Goal: Task Accomplishment & Management: Complete application form

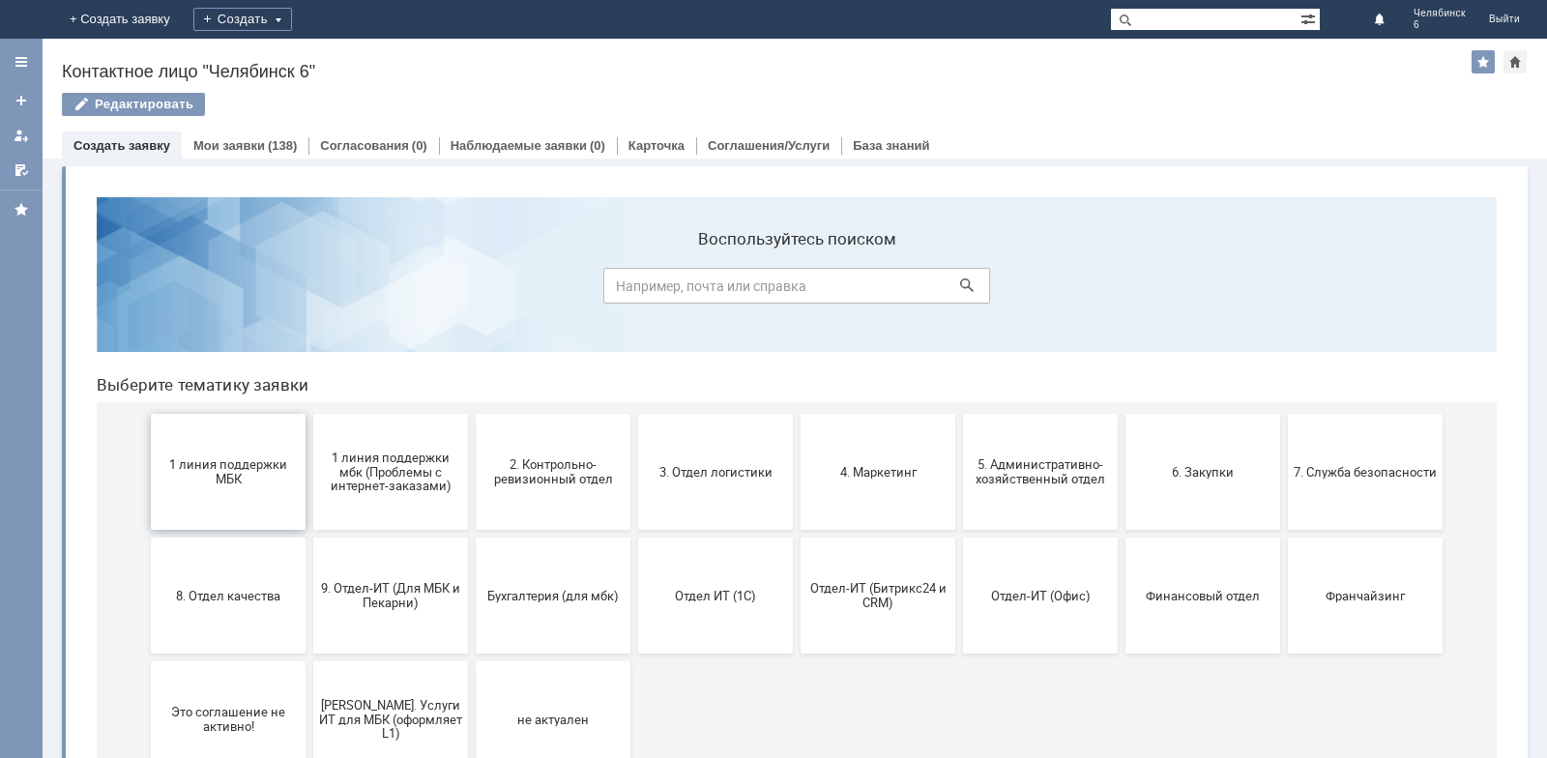
click at [173, 476] on span "1 линия поддержки МБК" at bounding box center [228, 471] width 143 height 29
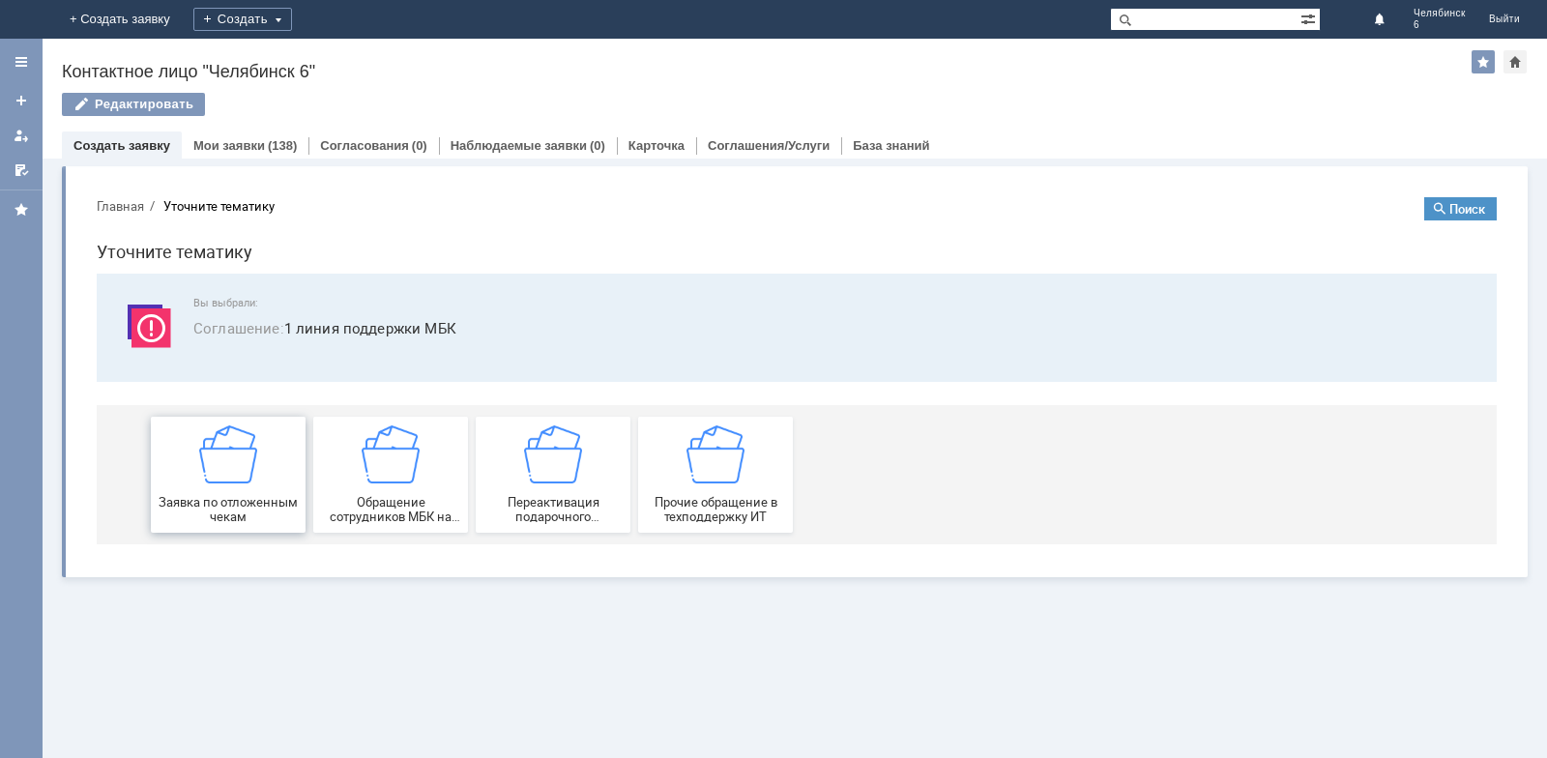
click at [200, 490] on div "Заявка по отложенным чекам" at bounding box center [228, 474] width 143 height 99
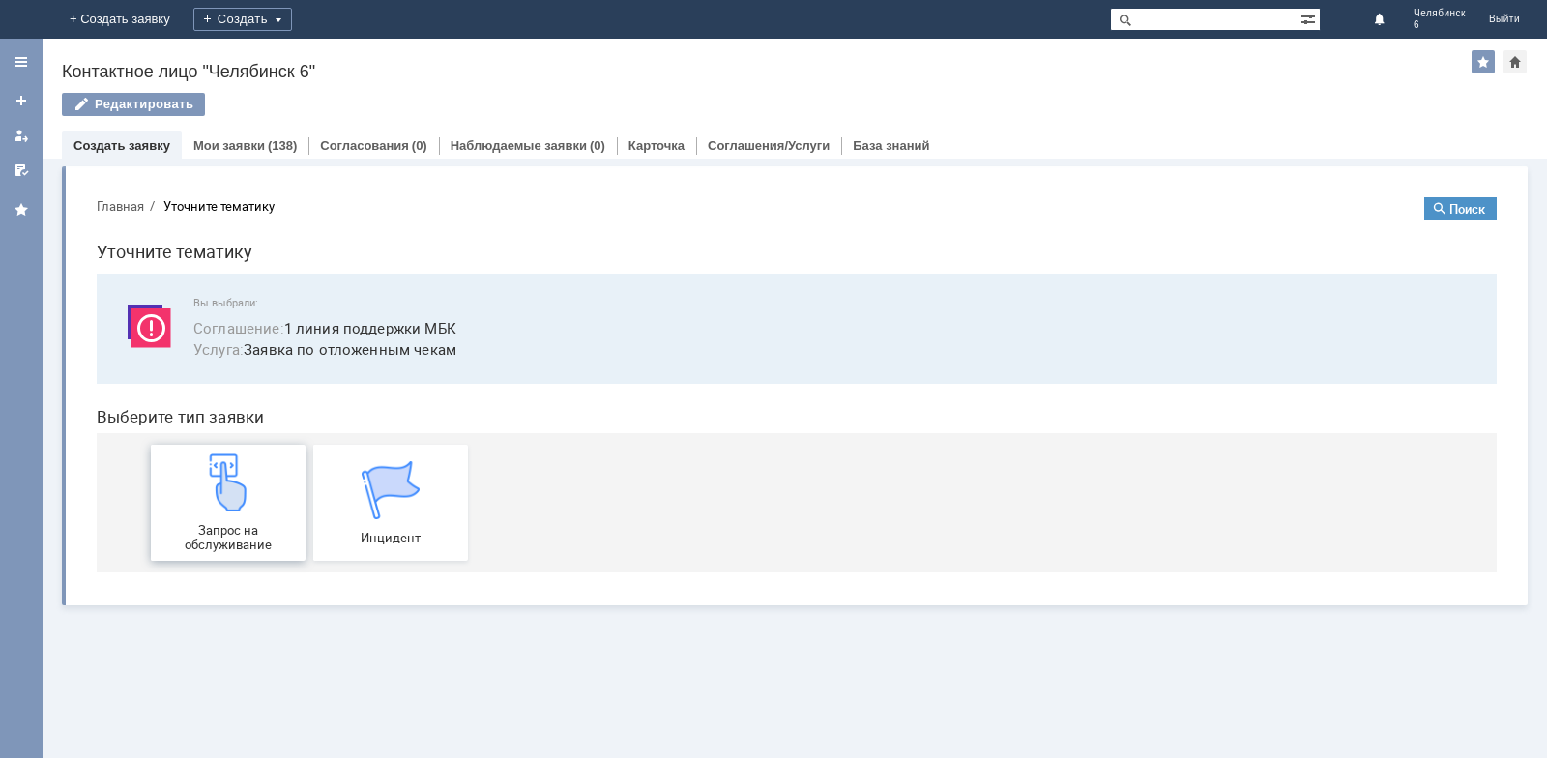
click at [199, 504] on img at bounding box center [228, 482] width 58 height 58
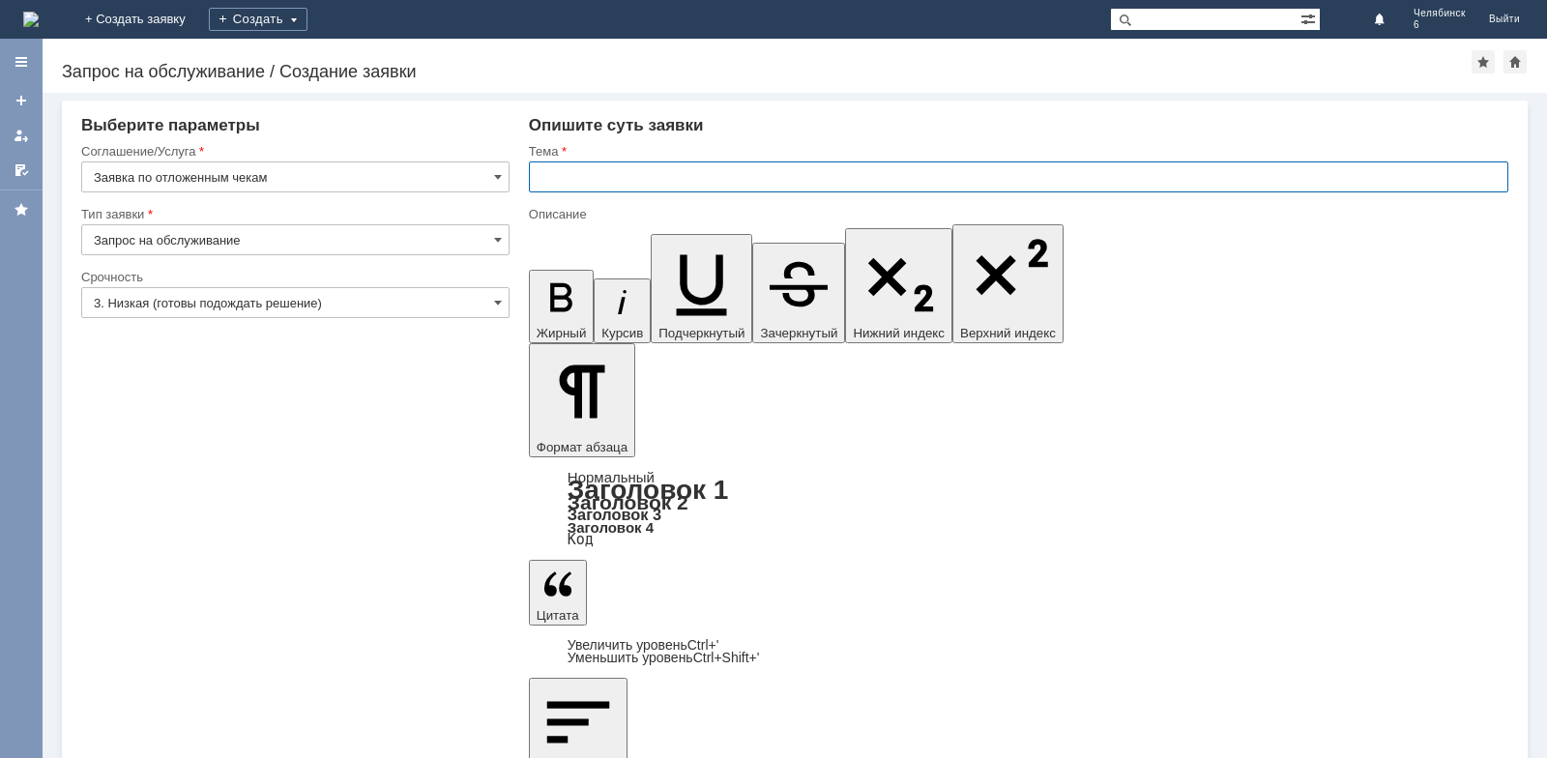
click at [719, 183] on input "text" at bounding box center [1018, 176] width 979 height 31
type input "Отложенные чеки"
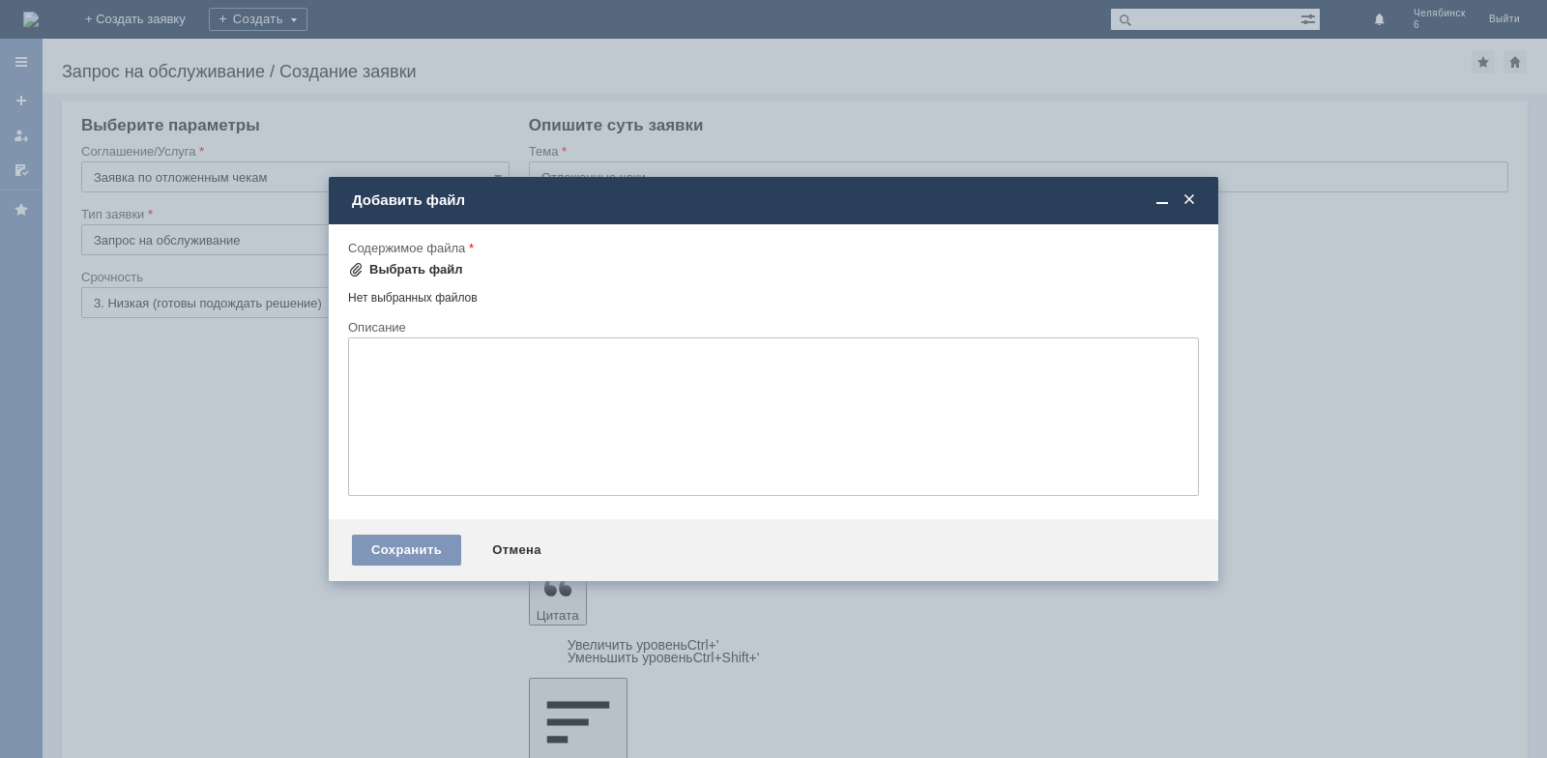
click at [412, 269] on div "Выбрать файл" at bounding box center [416, 269] width 94 height 15
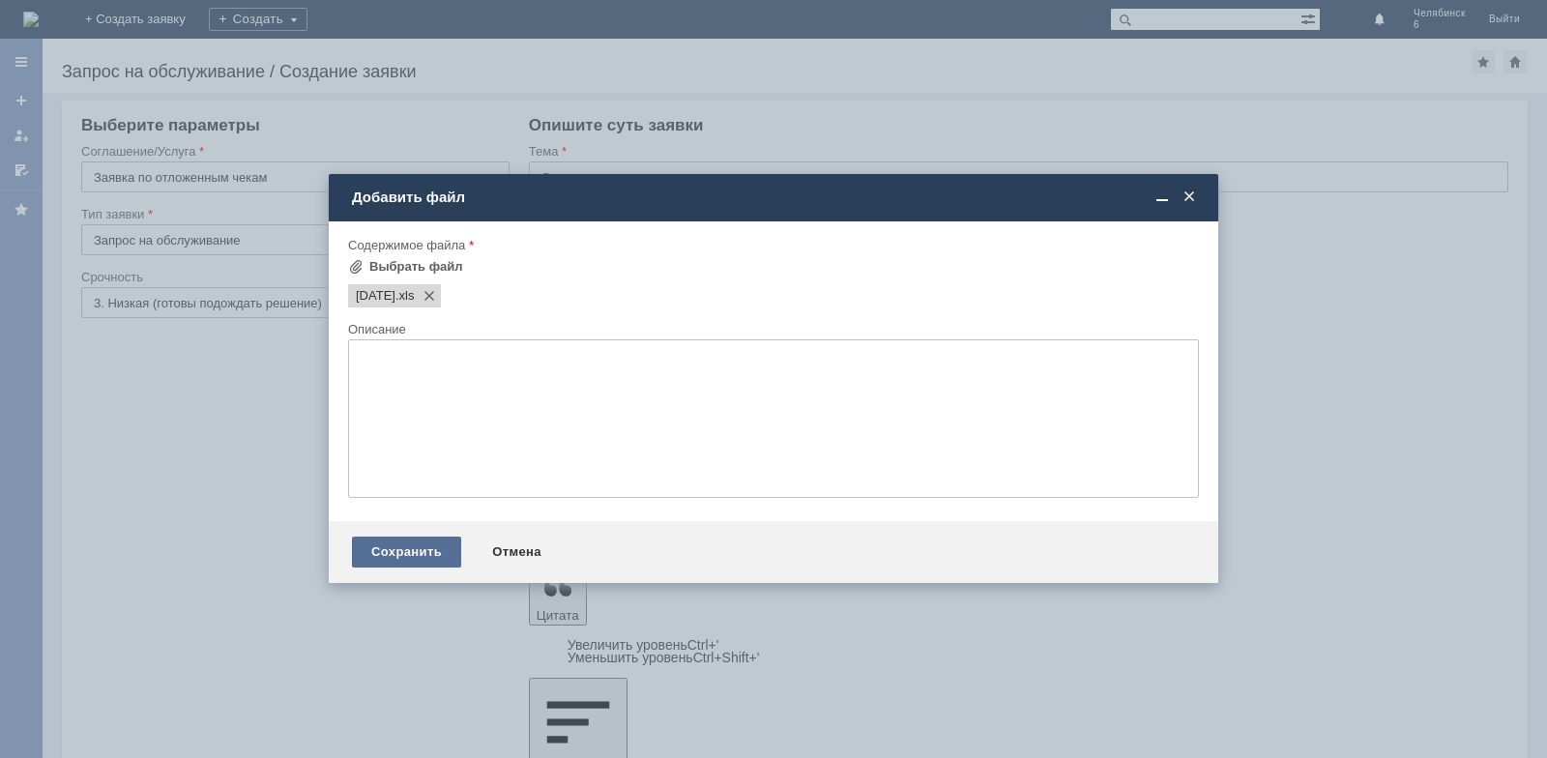
click at [417, 557] on div "Сохранить" at bounding box center [406, 551] width 109 height 31
